Goal: Contribute content: Add original content to the website for others to see

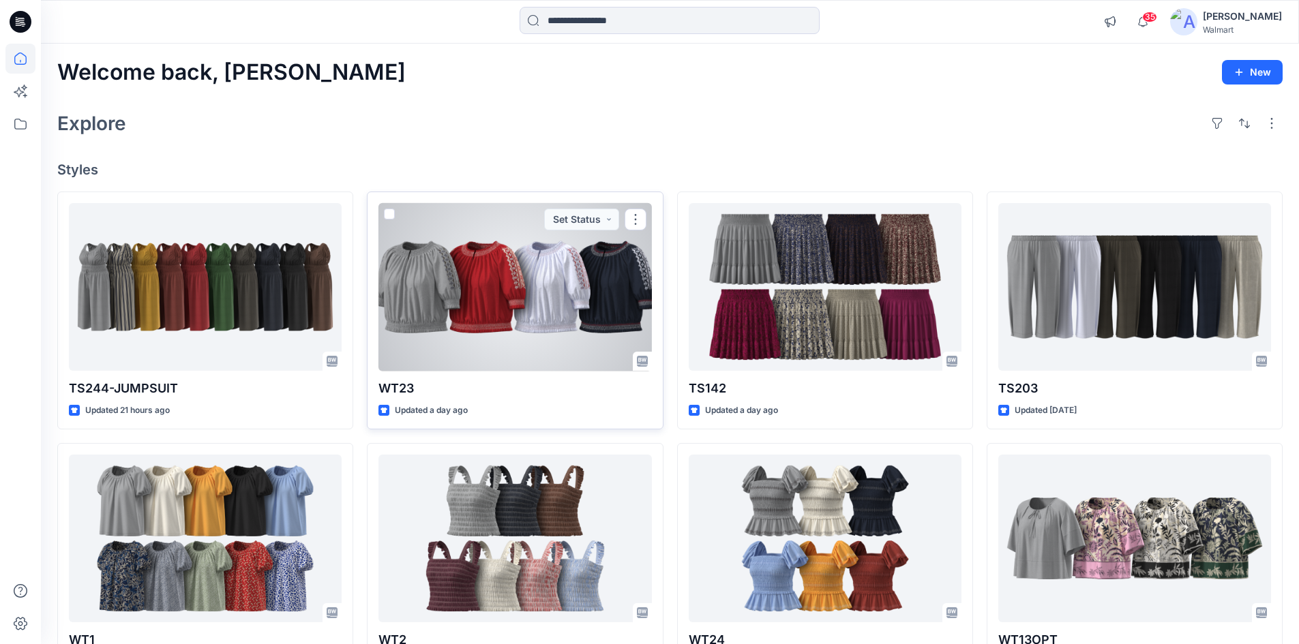
click at [472, 278] on div at bounding box center [514, 287] width 273 height 168
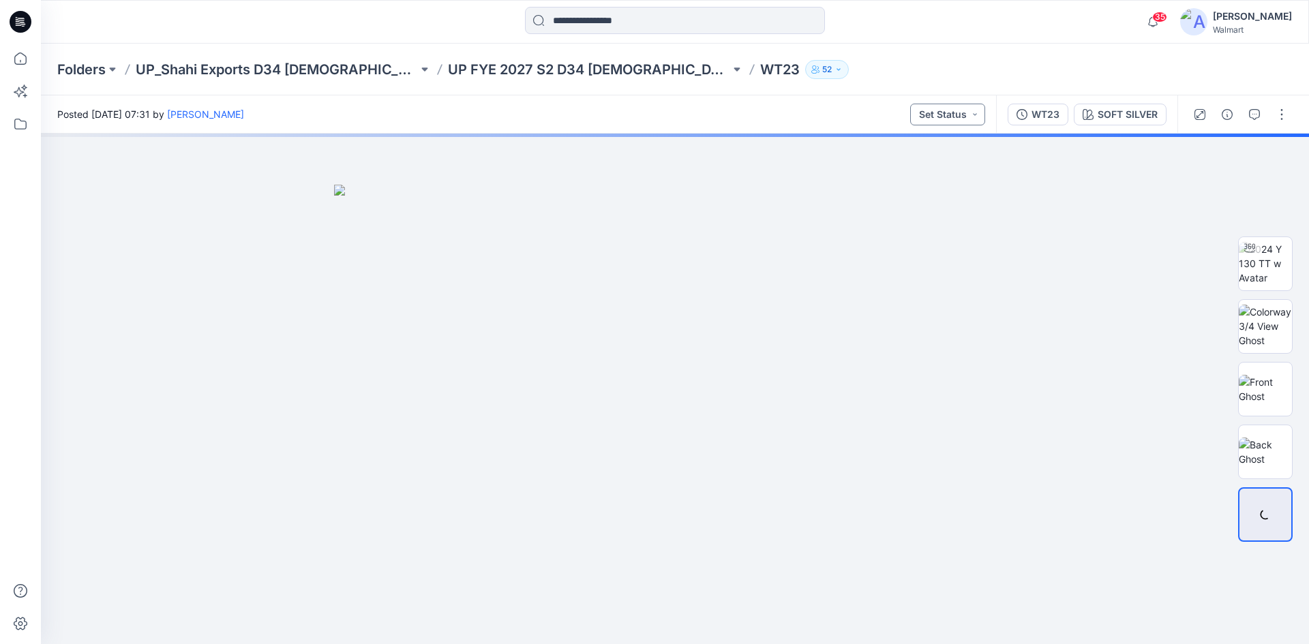
click at [961, 117] on button "Set Status" at bounding box center [947, 115] width 75 height 22
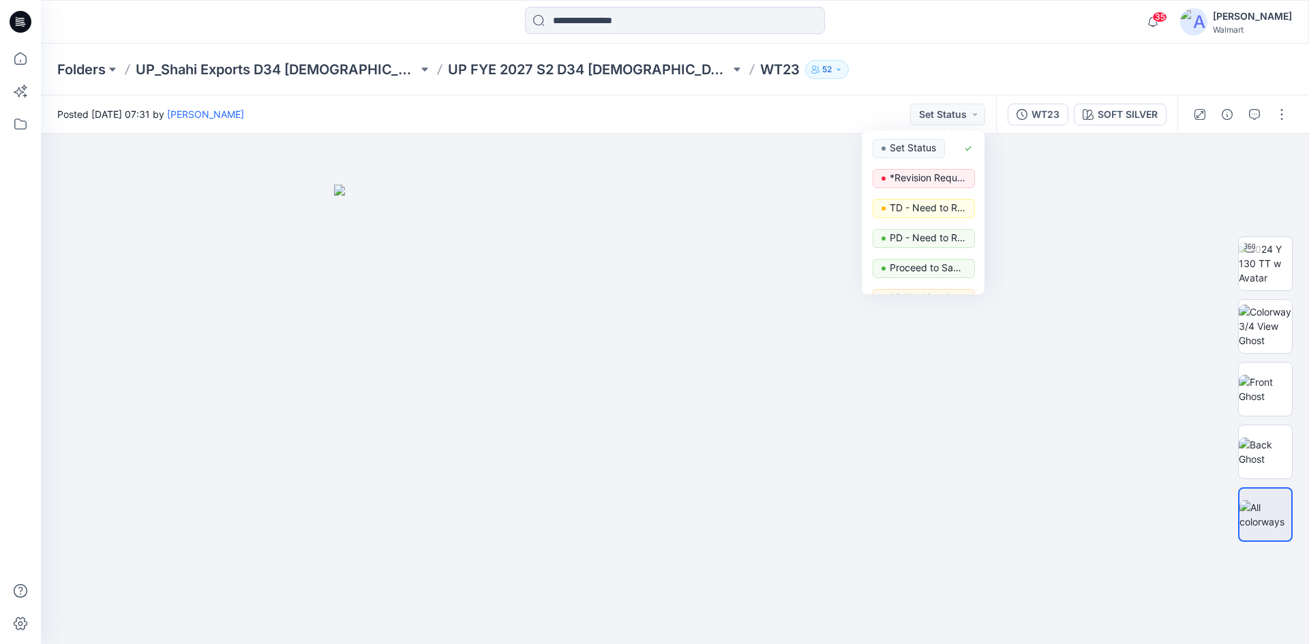
click at [17, 26] on icon at bounding box center [21, 22] width 22 height 22
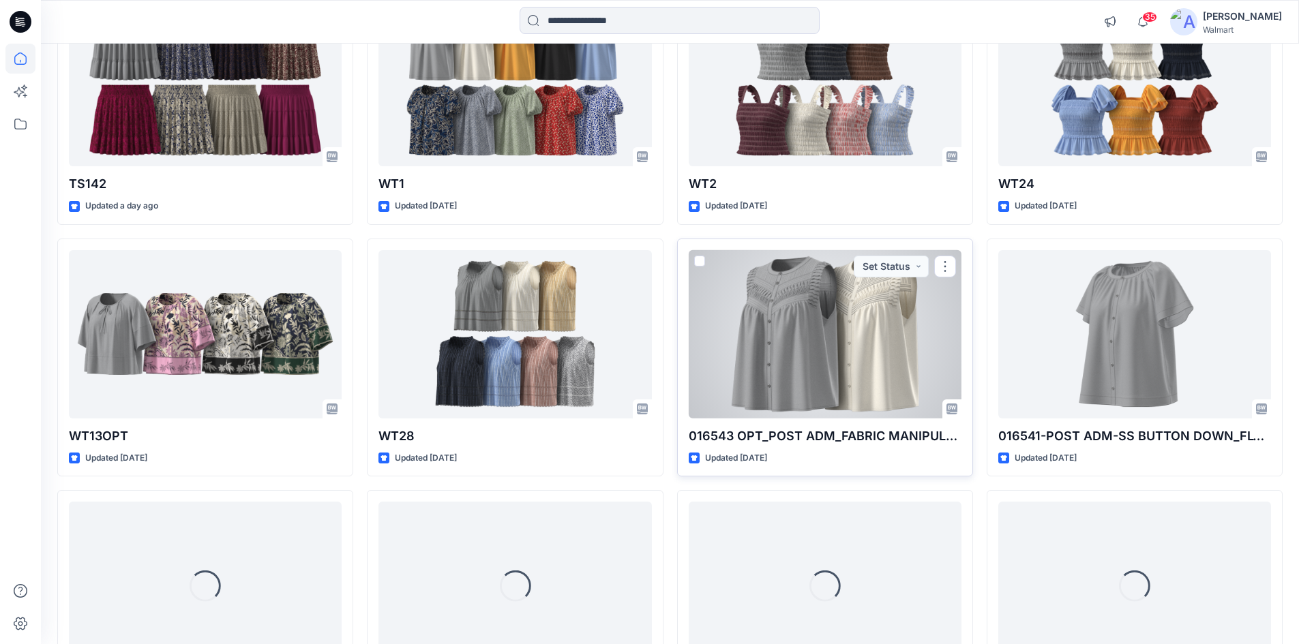
scroll to position [695, 0]
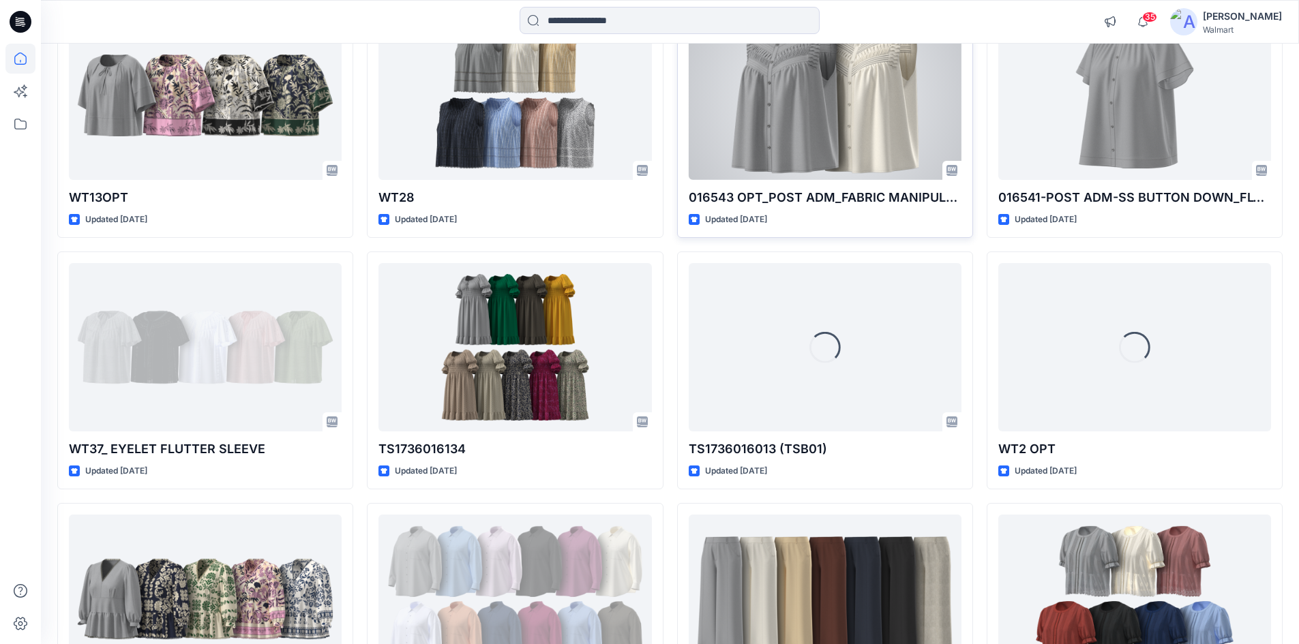
click at [846, 134] on div at bounding box center [825, 96] width 273 height 168
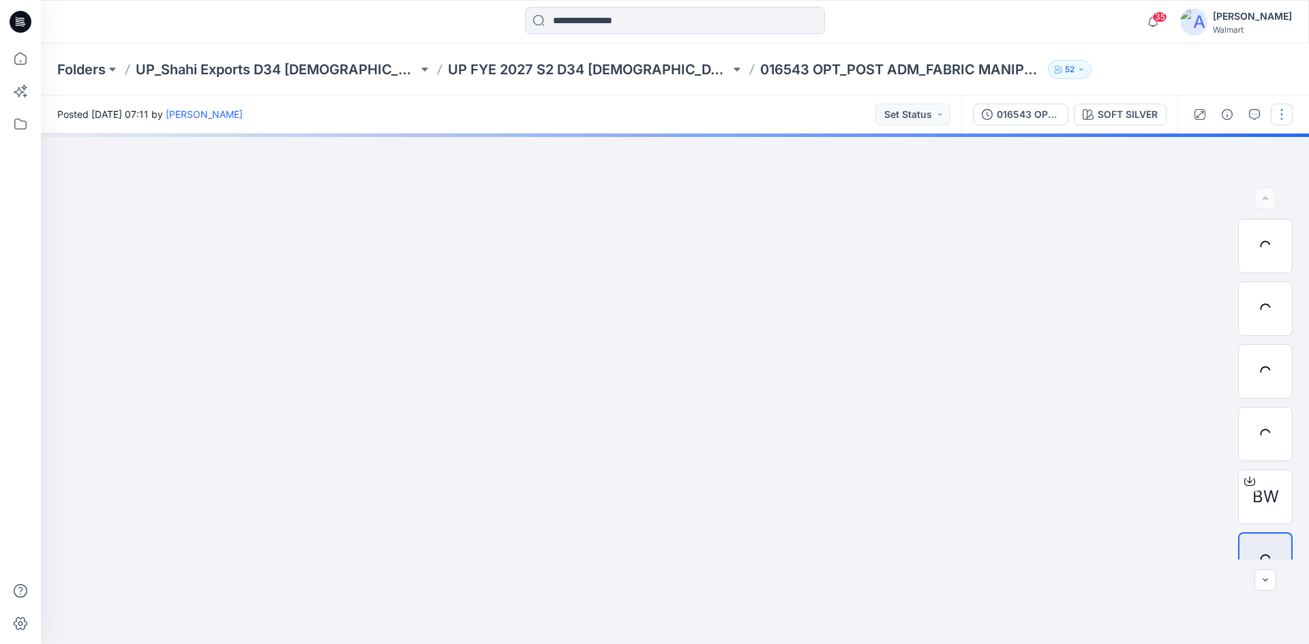
click at [1281, 113] on button "button" at bounding box center [1282, 115] width 22 height 22
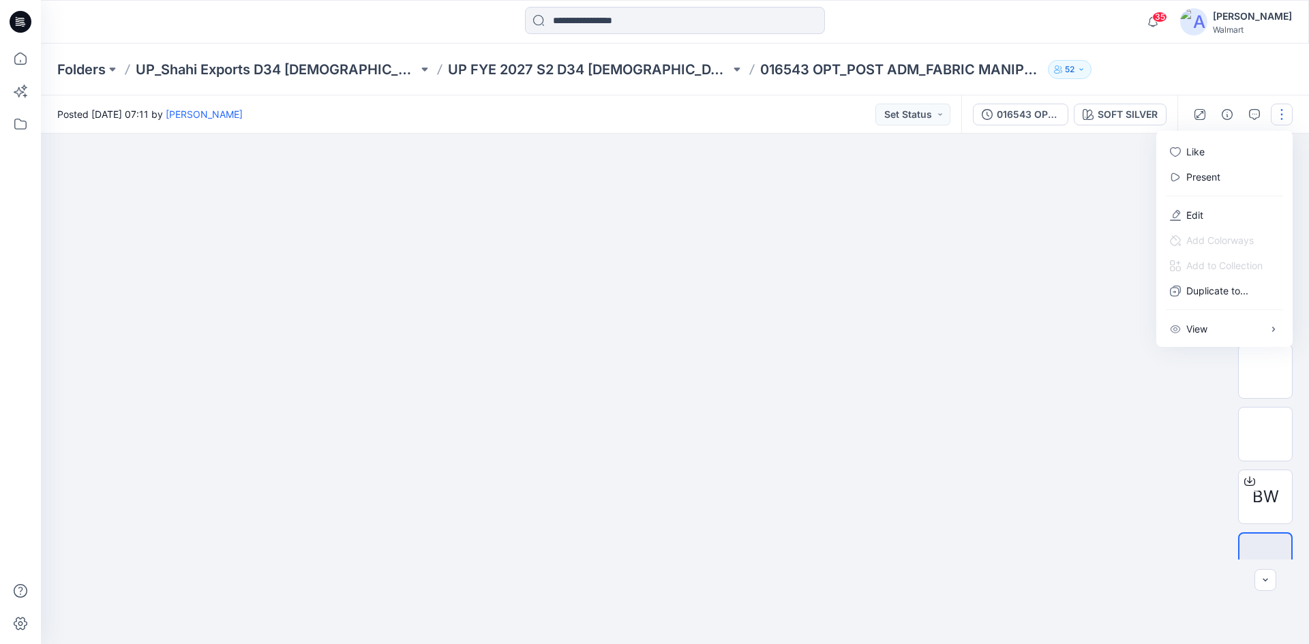
click at [1060, 201] on div at bounding box center [675, 389] width 1268 height 511
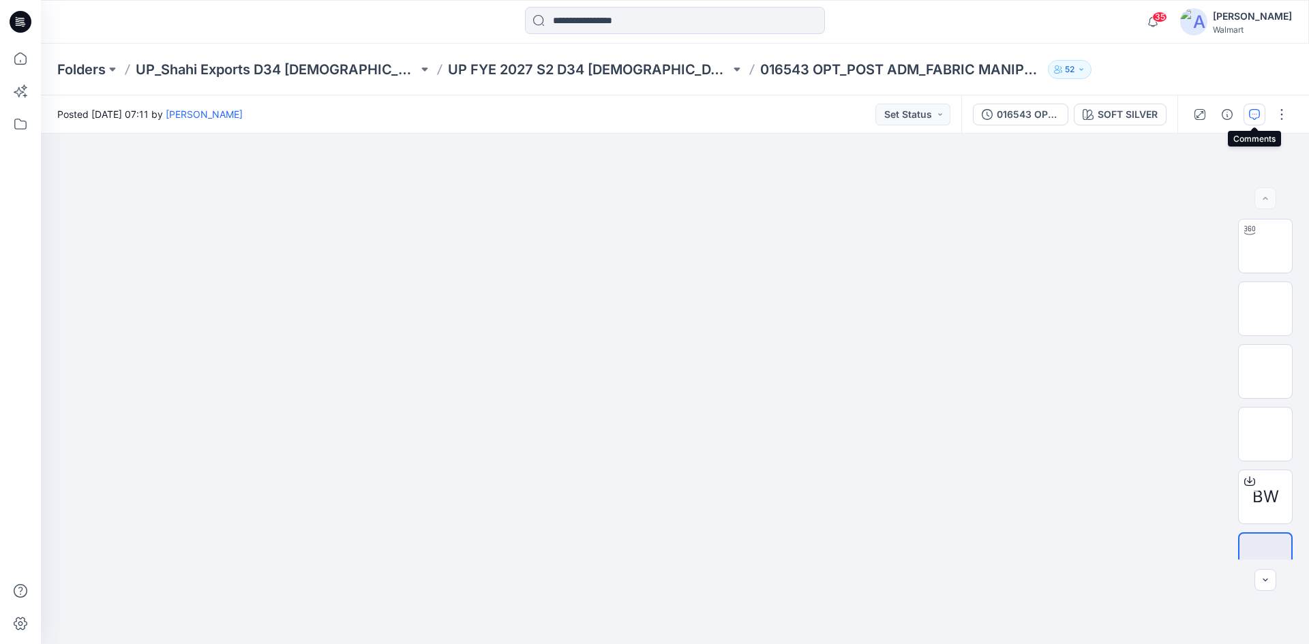
click at [1258, 110] on icon "button" at bounding box center [1254, 114] width 11 height 11
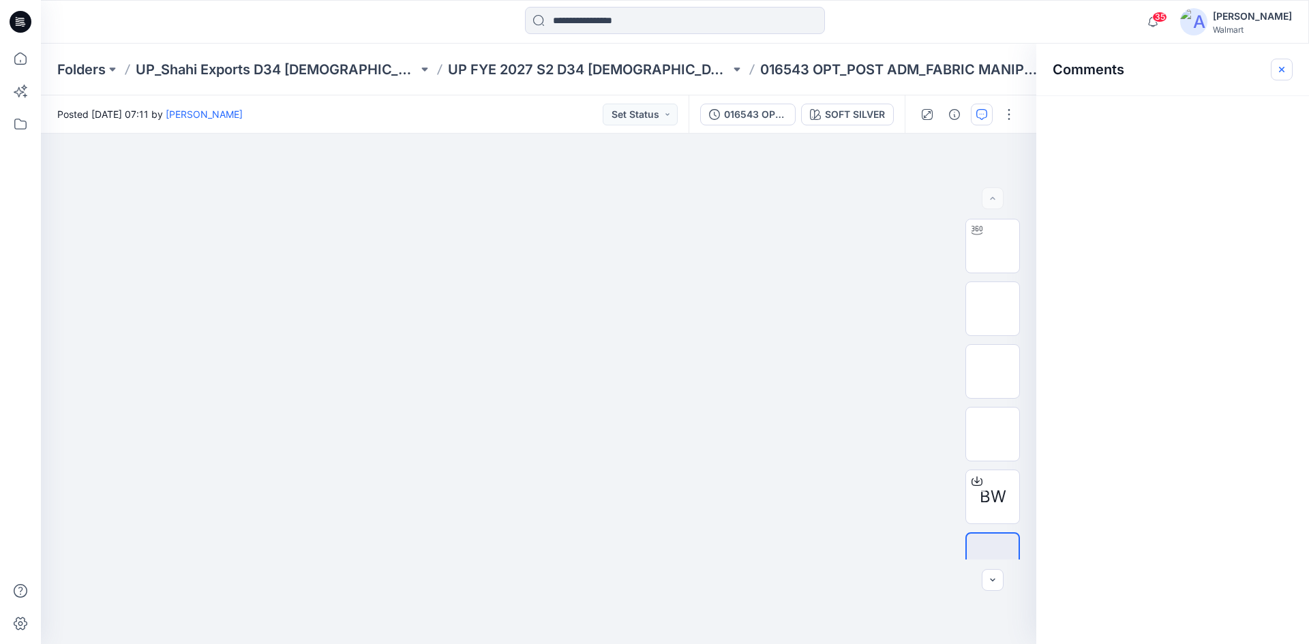
click at [1281, 70] on icon "button" at bounding box center [1281, 68] width 5 height 5
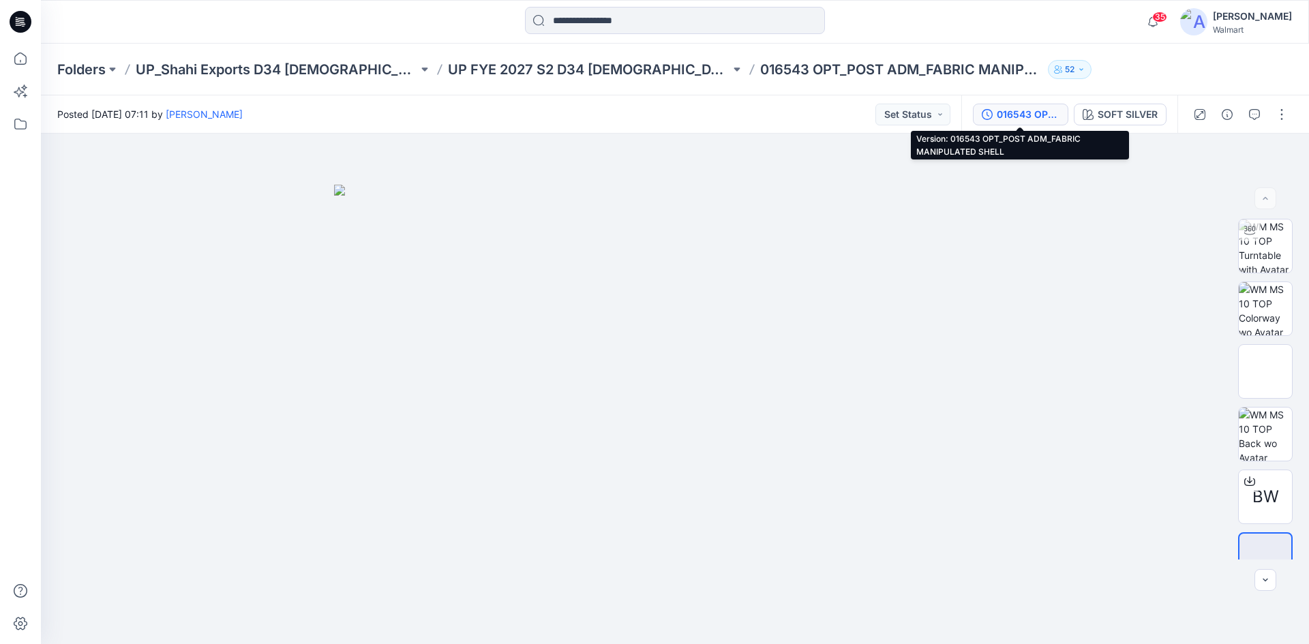
click at [1026, 113] on div "016543 OPT_POST ADM_FABRIC MANIPULATED SHELL" at bounding box center [1028, 114] width 63 height 15
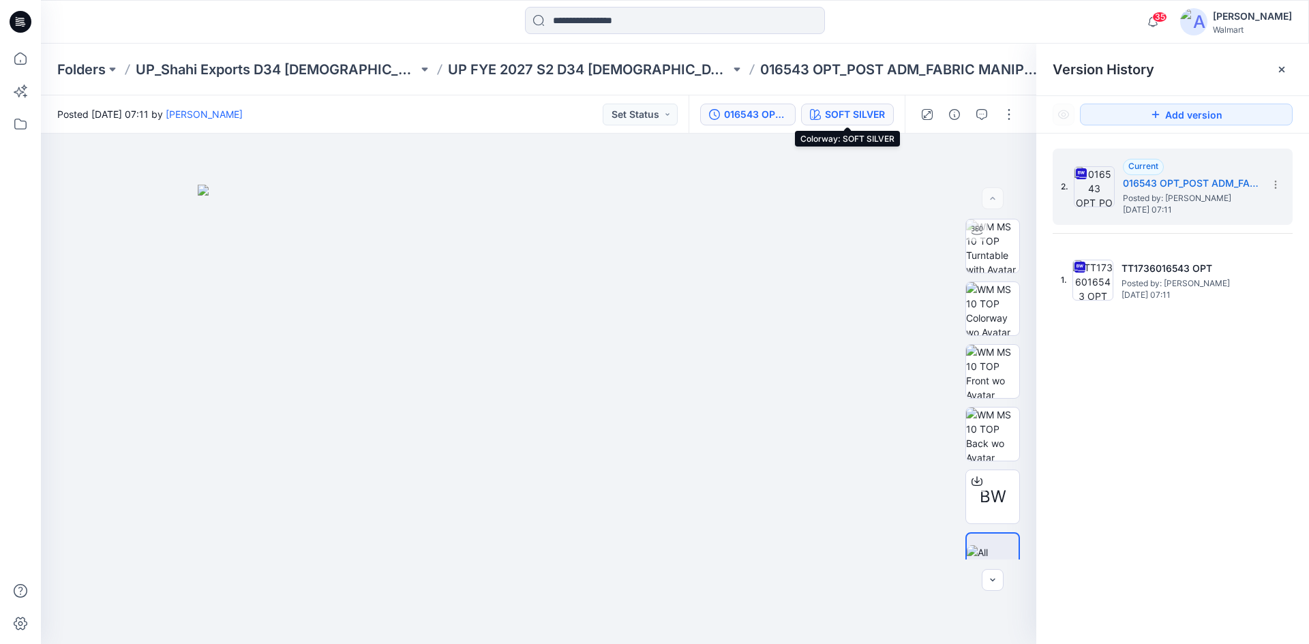
click at [844, 111] on div "SOFT SILVER" at bounding box center [855, 114] width 60 height 15
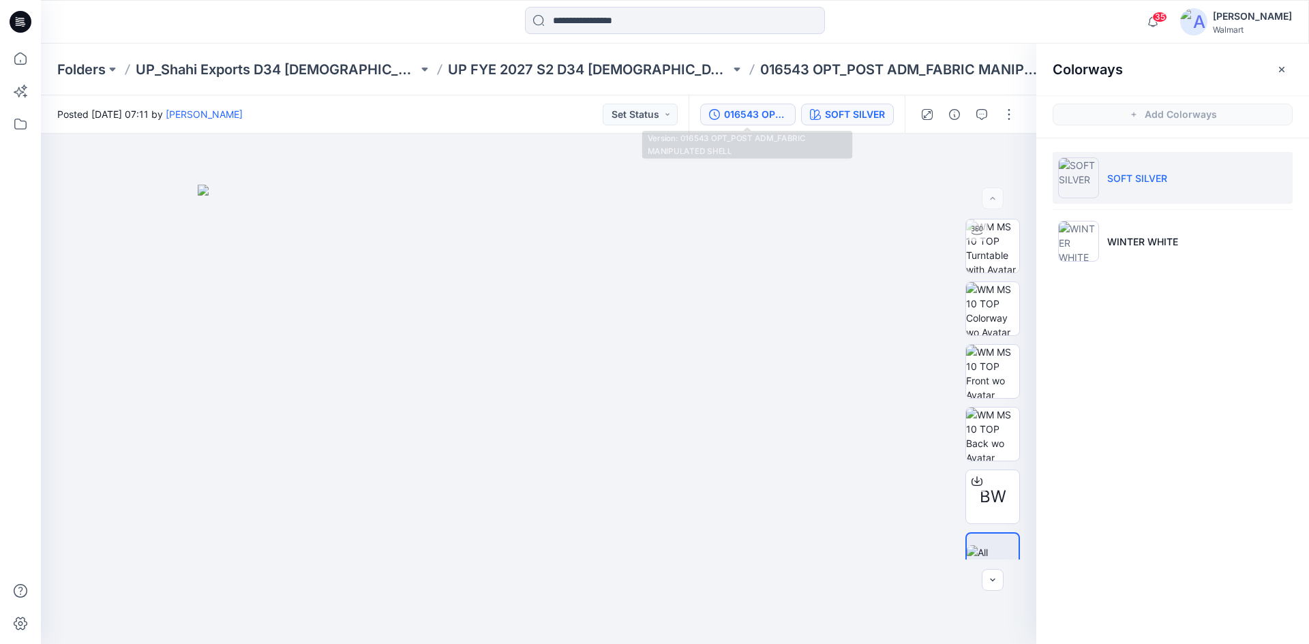
click at [736, 109] on div "016543 OPT_POST ADM_FABRIC MANIPULATED SHELL" at bounding box center [755, 114] width 63 height 15
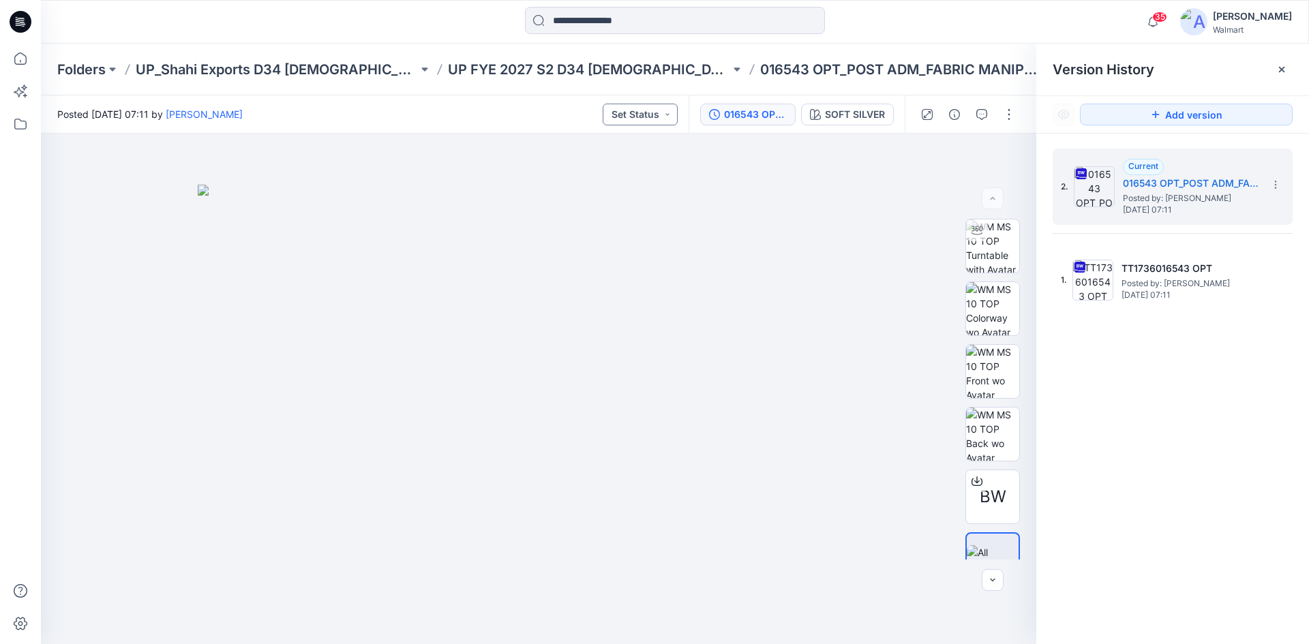
click at [651, 120] on button "Set Status" at bounding box center [640, 115] width 75 height 22
click at [1006, 113] on button "button" at bounding box center [1009, 115] width 22 height 22
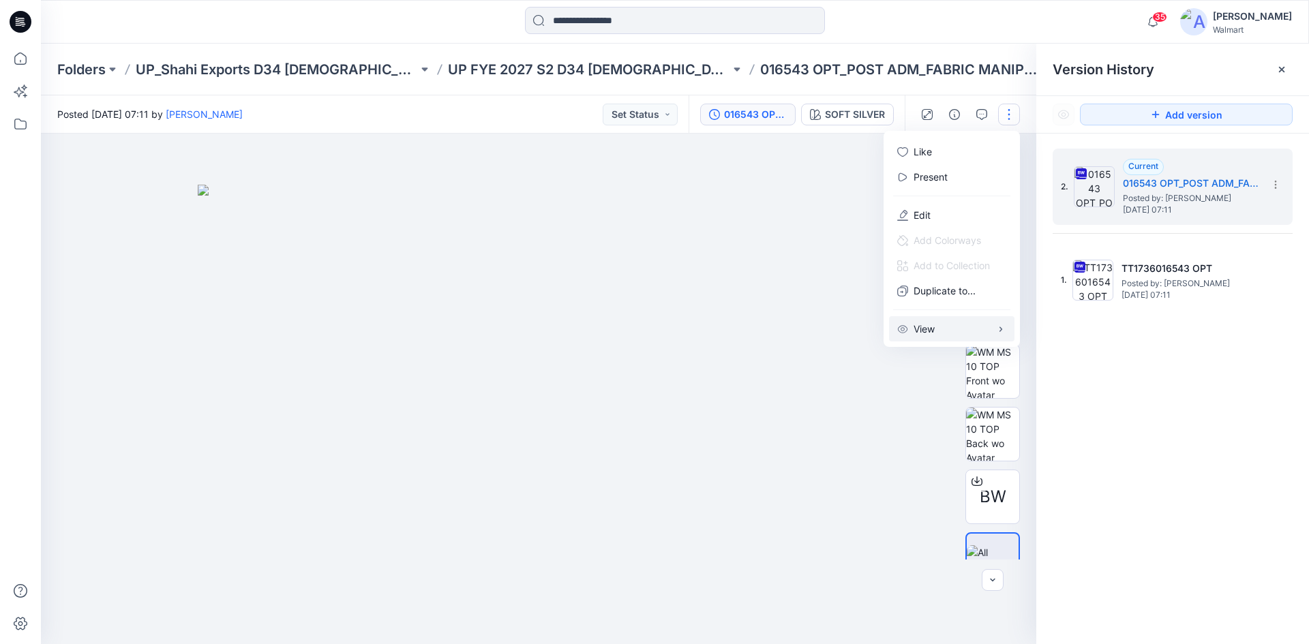
click at [929, 331] on p "View" at bounding box center [924, 329] width 21 height 14
click at [850, 250] on img at bounding box center [539, 415] width 682 height 460
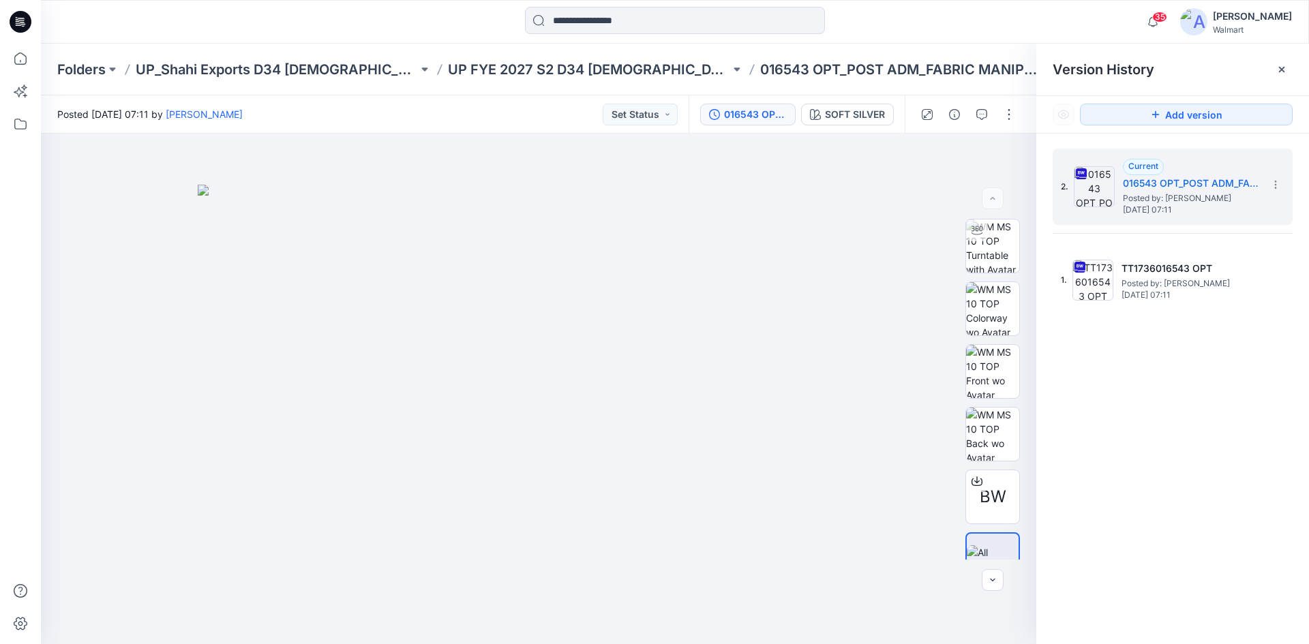
click at [1276, 73] on div at bounding box center [1282, 70] width 22 height 22
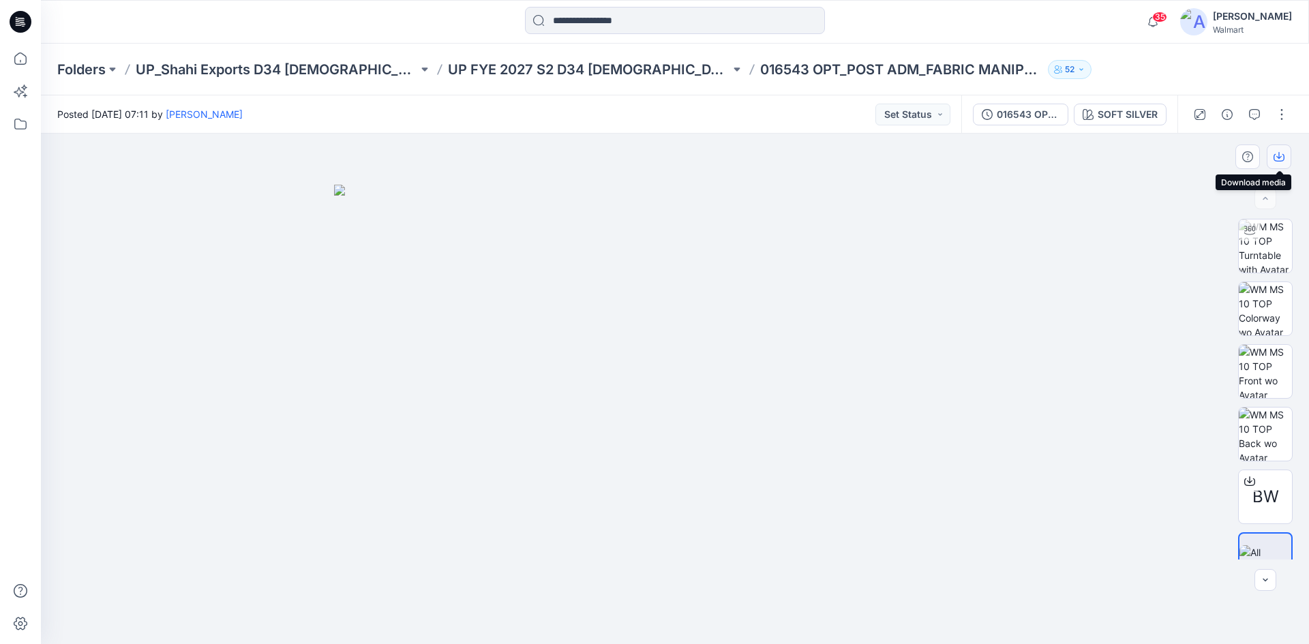
click at [1278, 155] on icon "button" at bounding box center [1279, 156] width 11 height 11
click at [1109, 380] on div at bounding box center [675, 389] width 1268 height 511
click at [1265, 195] on div at bounding box center [1266, 199] width 22 height 22
click at [1269, 583] on icon "button" at bounding box center [1265, 580] width 11 height 11
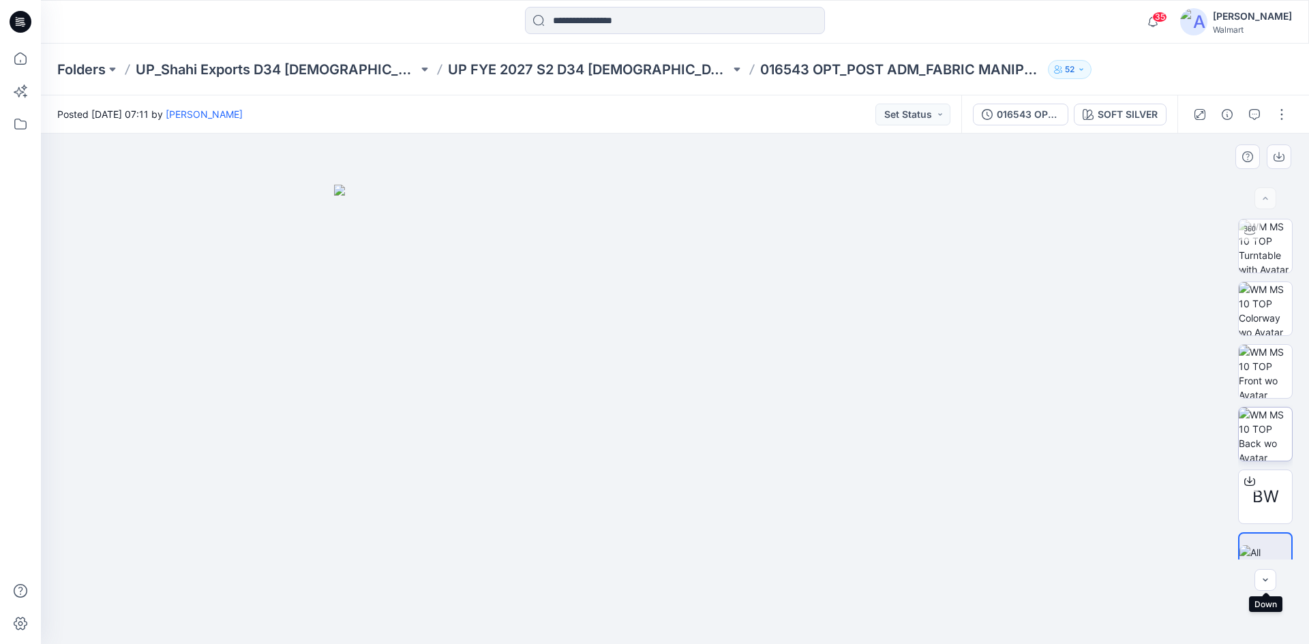
scroll to position [27, 0]
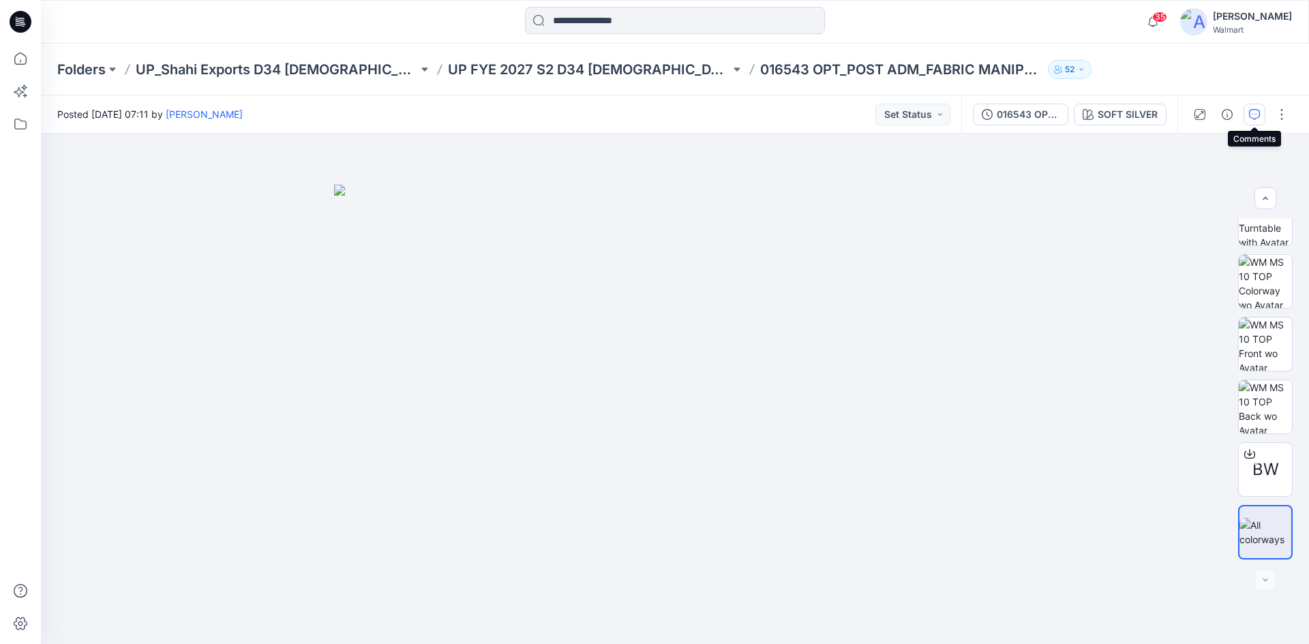
click at [1259, 114] on icon "button" at bounding box center [1254, 114] width 11 height 11
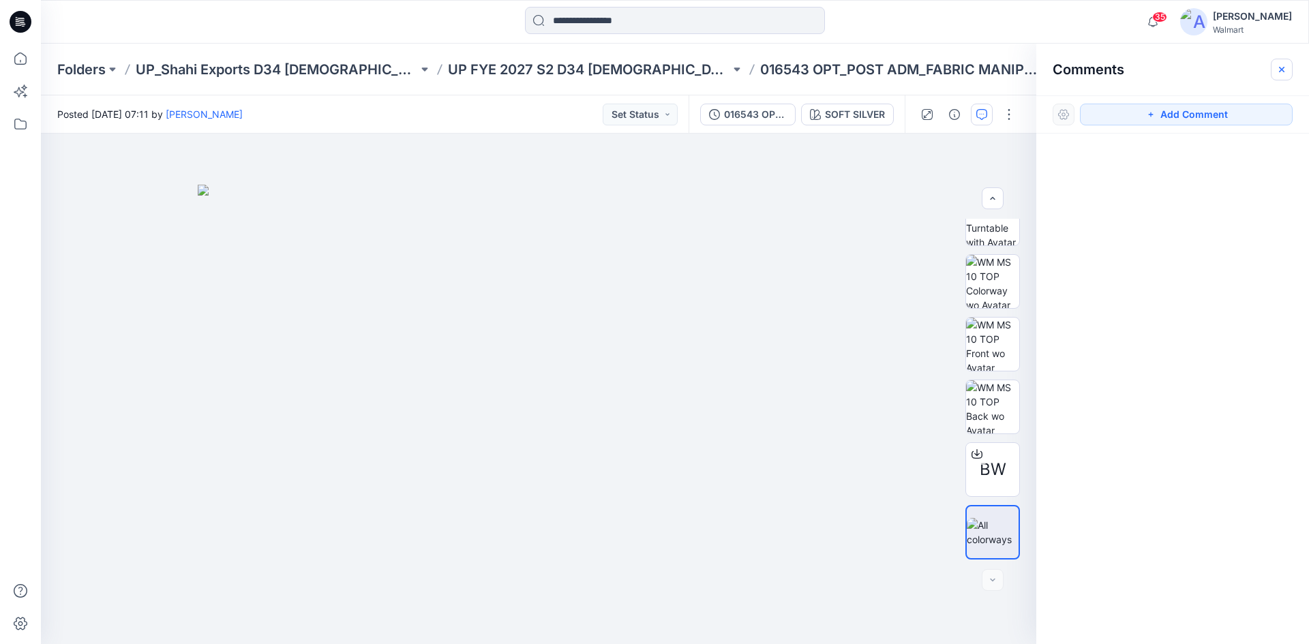
click at [1284, 68] on icon "button" at bounding box center [1282, 69] width 11 height 11
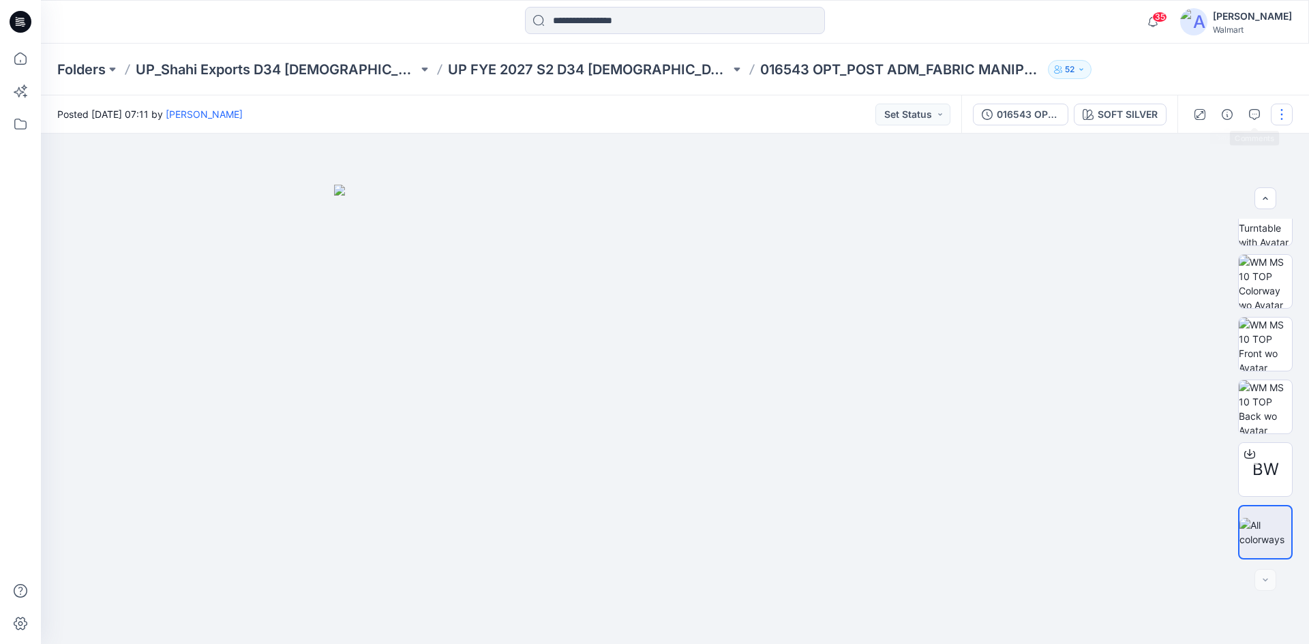
click at [1276, 115] on button "button" at bounding box center [1282, 115] width 22 height 22
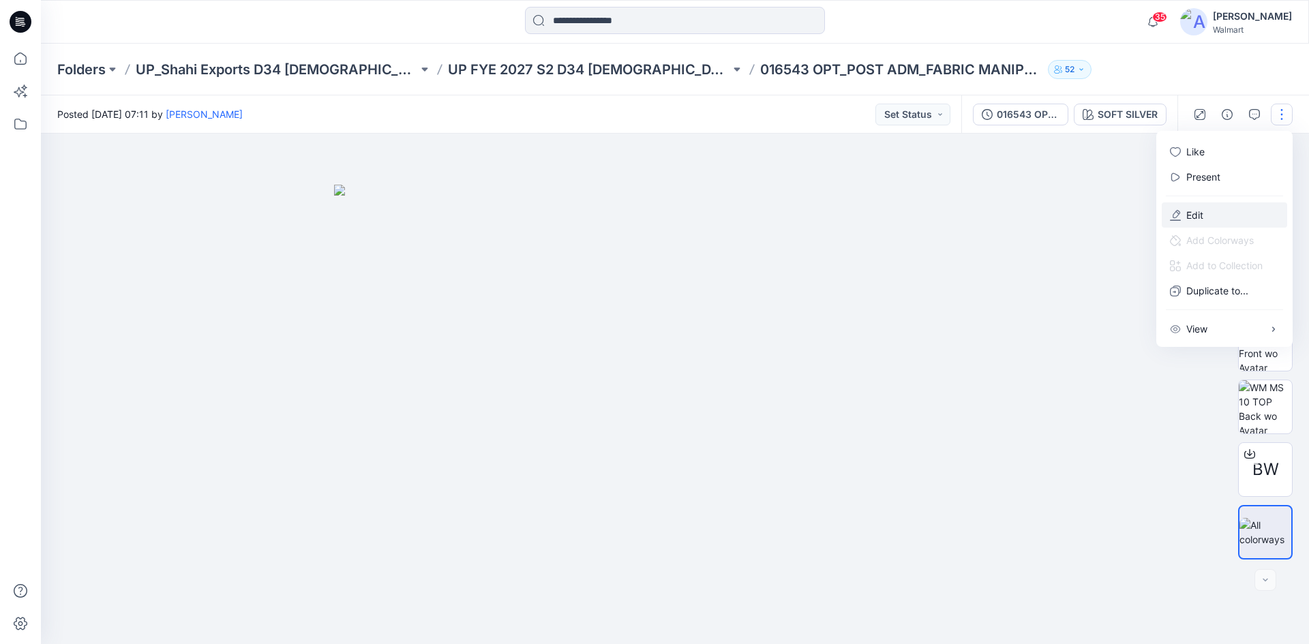
click at [1194, 220] on p "Edit" at bounding box center [1195, 215] width 17 height 14
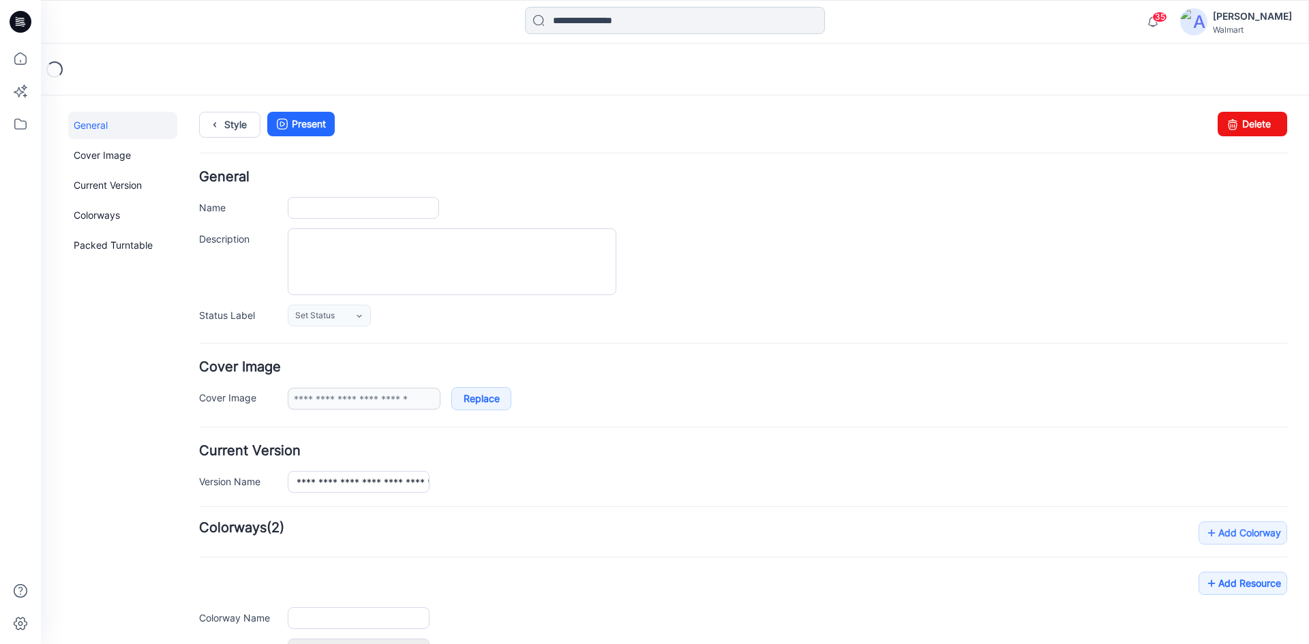
type input "**********"
type textarea "**********"
type input "**********"
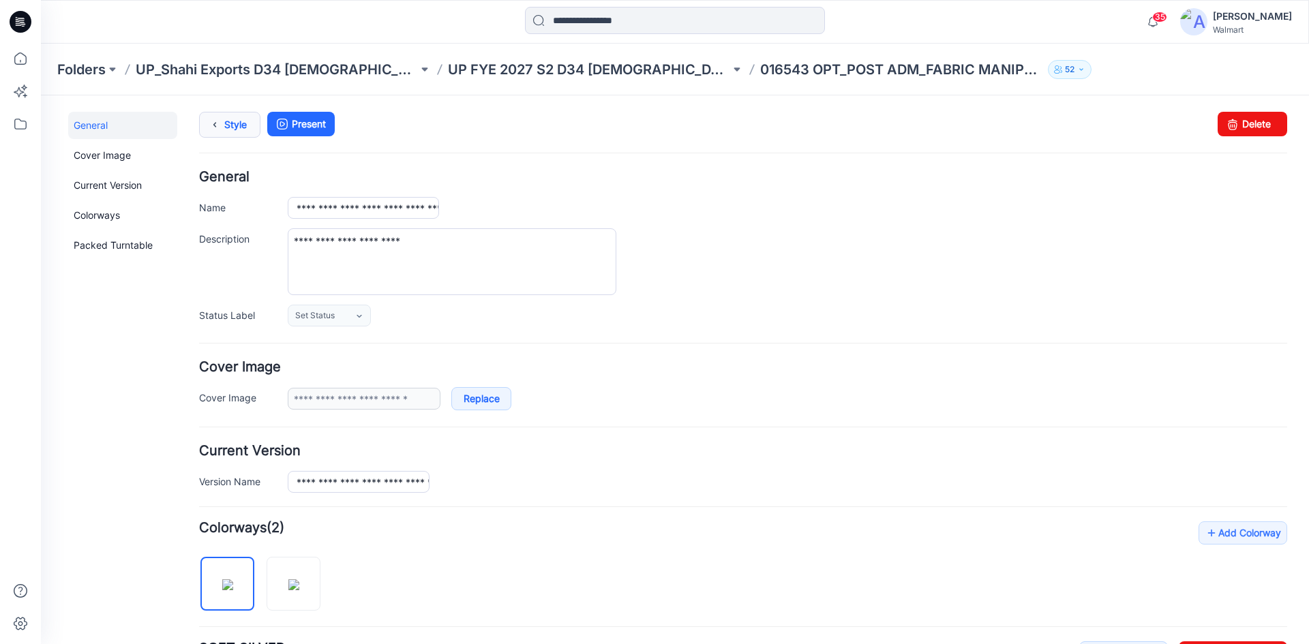
click at [235, 131] on link "Style" at bounding box center [229, 125] width 61 height 26
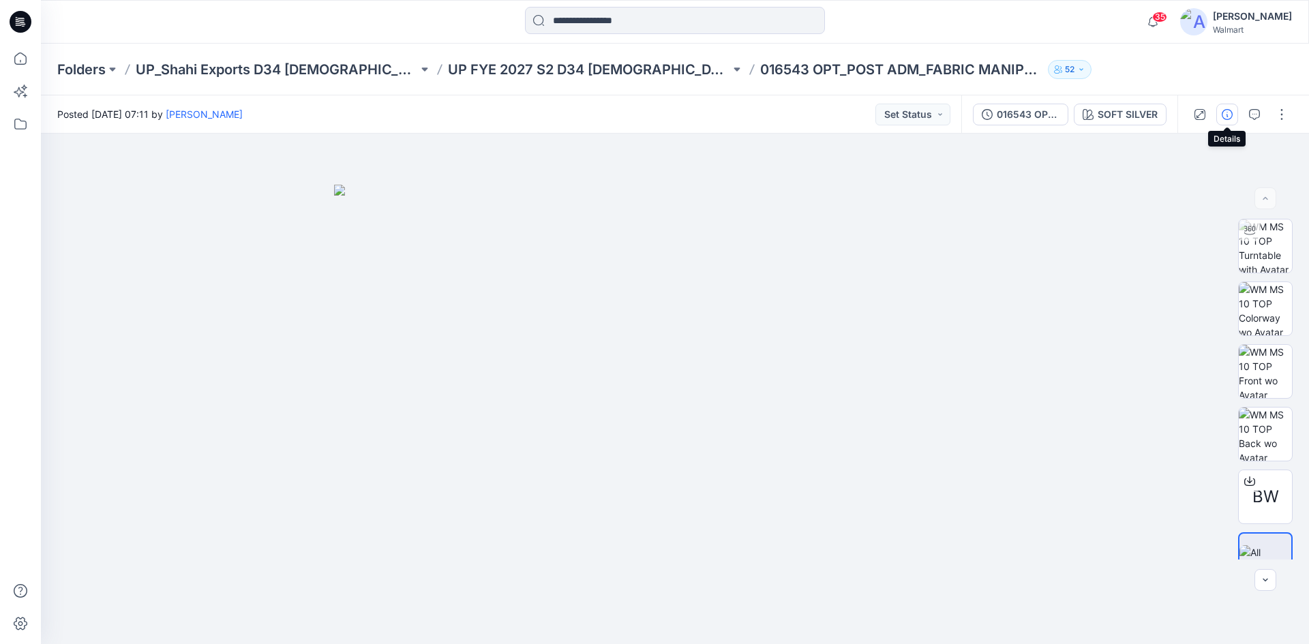
click at [1227, 114] on icon "button" at bounding box center [1227, 114] width 11 height 11
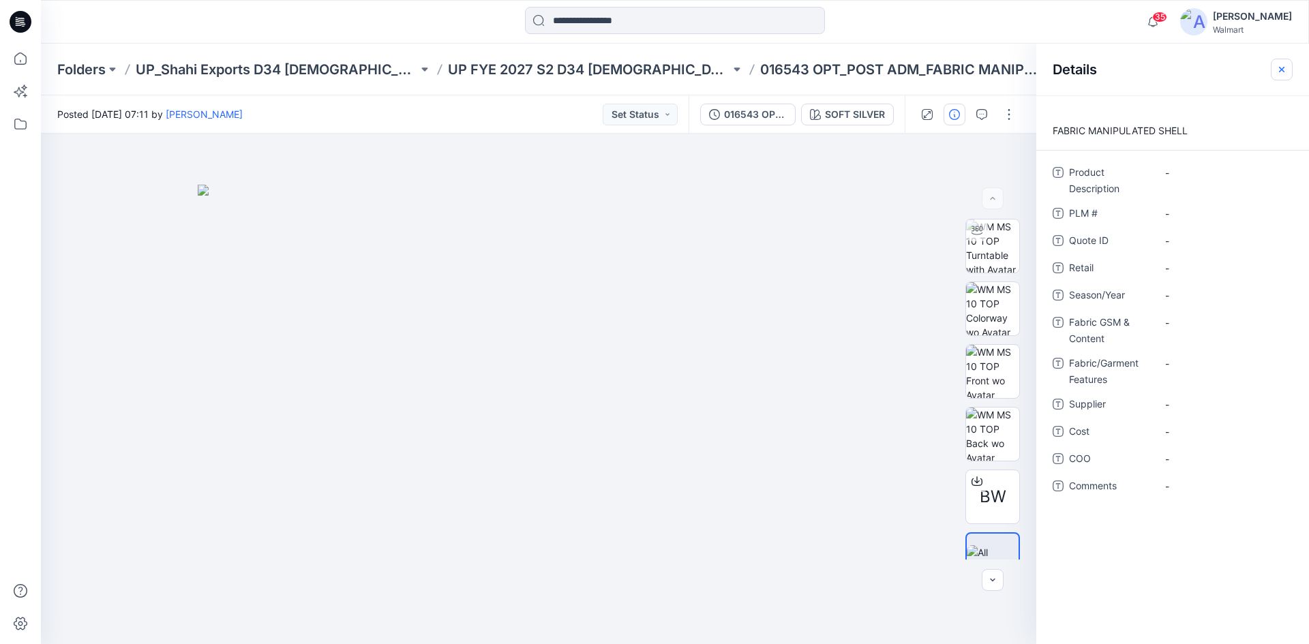
click at [1277, 72] on icon "button" at bounding box center [1282, 69] width 11 height 11
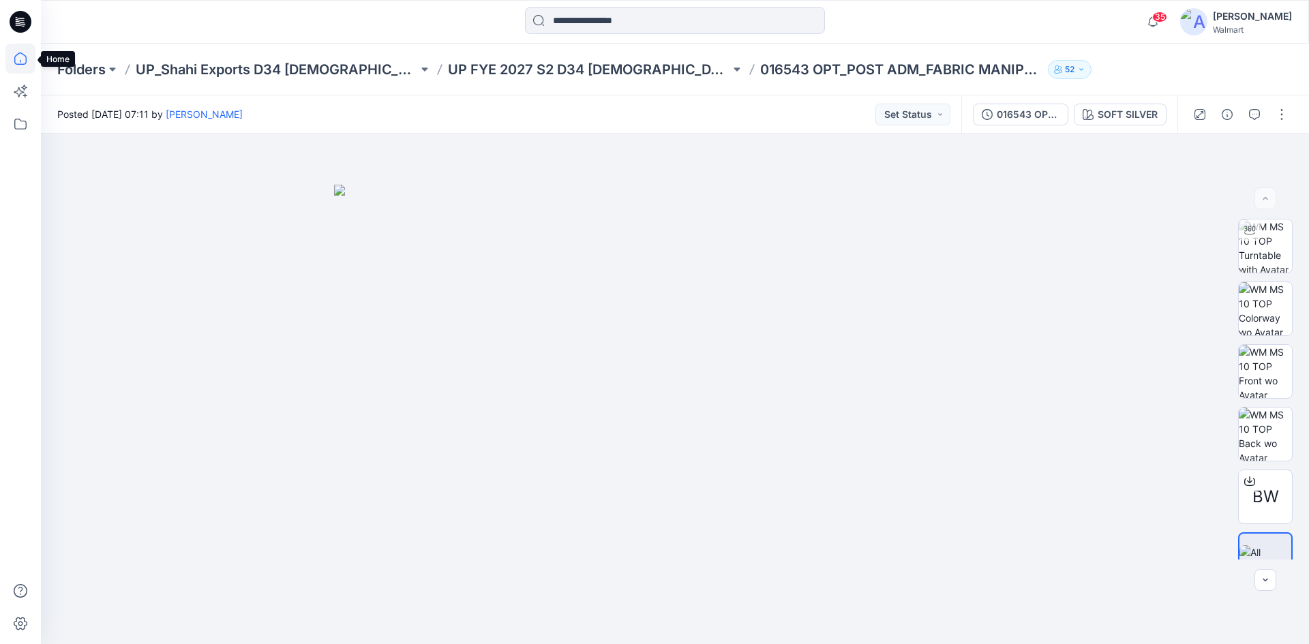
click at [28, 50] on icon at bounding box center [20, 59] width 30 height 30
